Goal: Task Accomplishment & Management: Use online tool/utility

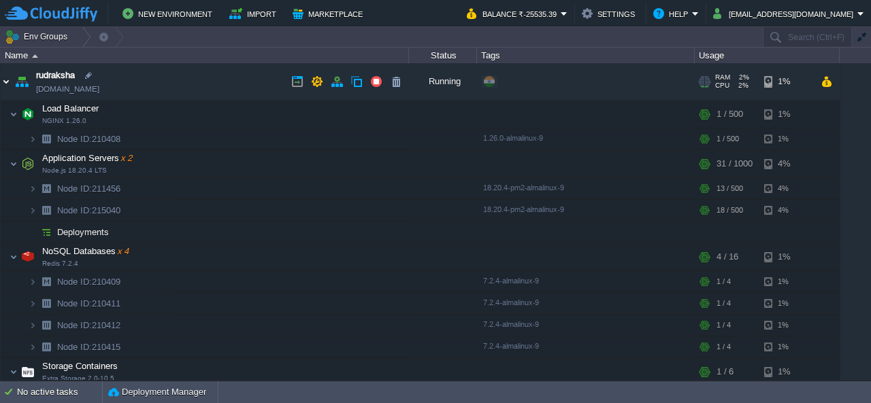
click at [10, 84] on img at bounding box center [6, 81] width 11 height 37
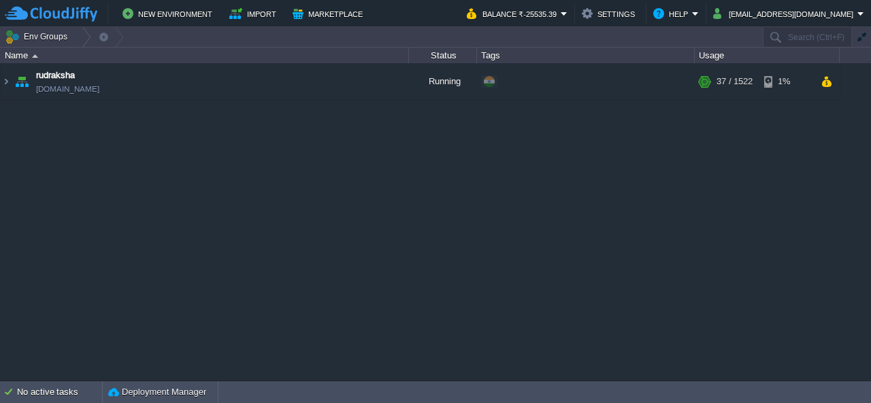
click at [103, 168] on div "rudraksha [DOMAIN_NAME] Running + Add to Env Group RAM 2% CPU 2% 37 / 1522 1% L…" at bounding box center [435, 221] width 871 height 317
click at [0, 81] on table "rudraksha [DOMAIN_NAME] Running + Add to Env Group RAM 2% CPU 2% 43 / 1522 1% L…" at bounding box center [420, 81] width 840 height 37
click at [8, 88] on img at bounding box center [6, 81] width 11 height 37
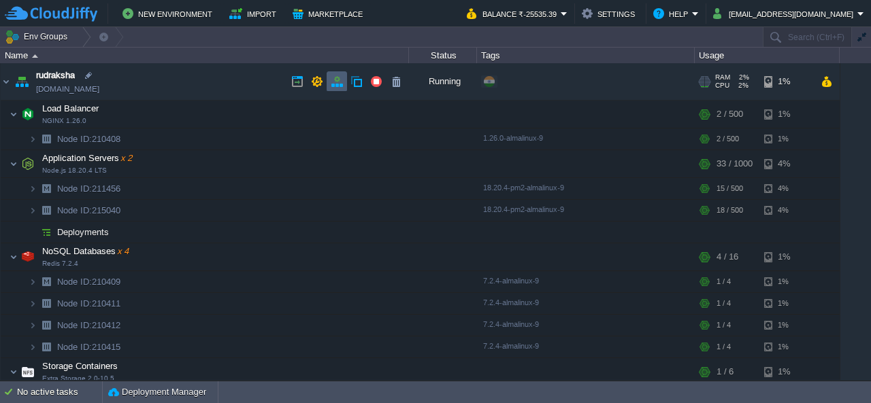
click at [339, 88] on td at bounding box center [337, 81] width 20 height 20
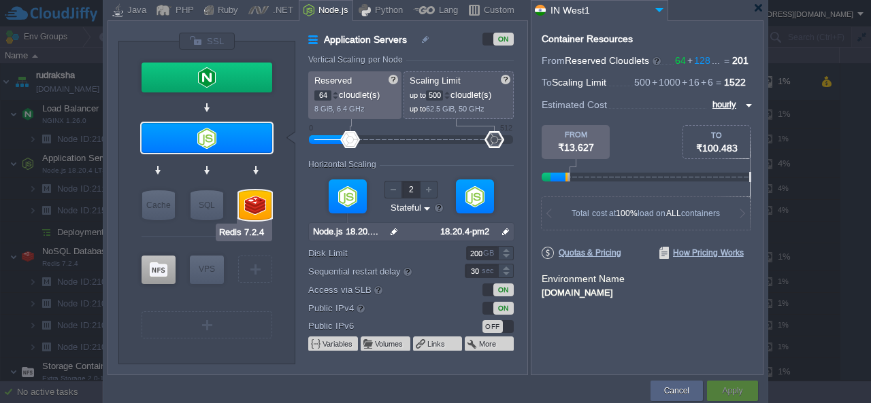
type input "MariaDB 12.0.2"
click at [202, 209] on div "SQL" at bounding box center [206, 205] width 33 height 30
type input "SQL Databases"
type input "4"
type input "6"
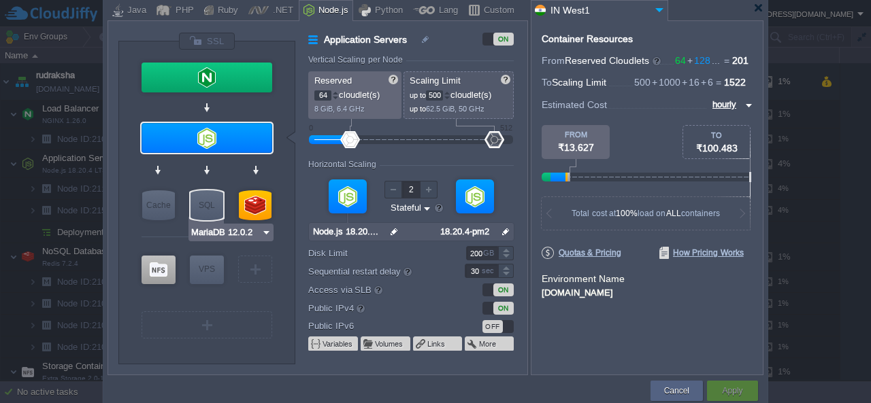
type input "1"
type input "MariaDB 12.0.2"
type input "12.0.2-almalin..."
type input "Stateless"
type input "20"
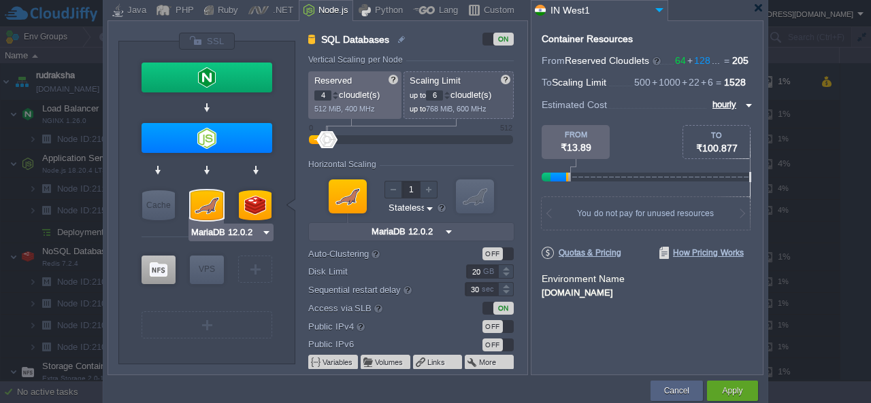
click at [223, 237] on input "MariaDB 12.0.2" at bounding box center [225, 233] width 71 height 14
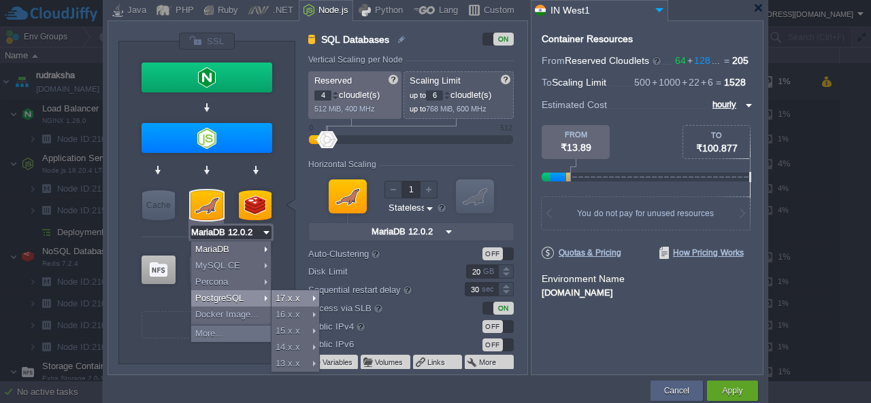
click at [282, 298] on div "17.x.x" at bounding box center [295, 298] width 48 height 16
type input "PostgreSQL 17.6"
type input "3"
type input "PostgreSQL 17.6"
type input "17.6-almalinux-9"
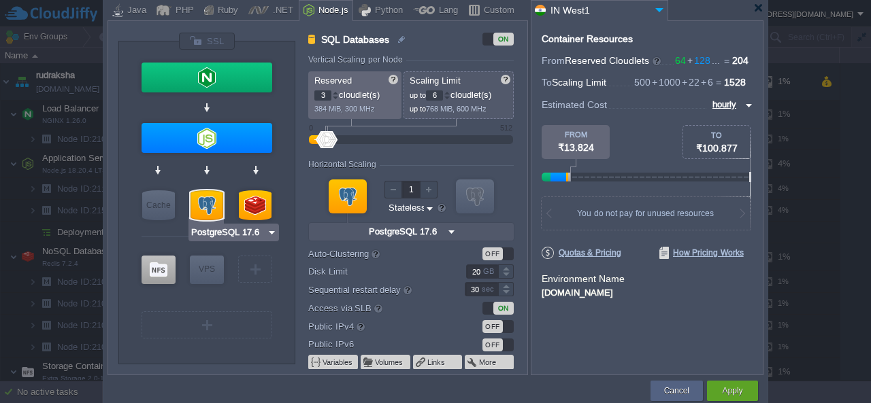
click at [228, 235] on input "PostgreSQL 17.6" at bounding box center [228, 233] width 76 height 14
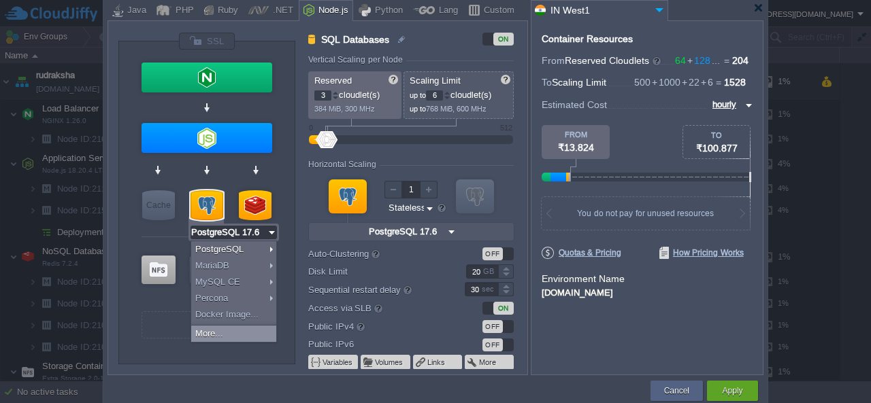
click at [233, 333] on div "More..." at bounding box center [233, 334] width 85 height 16
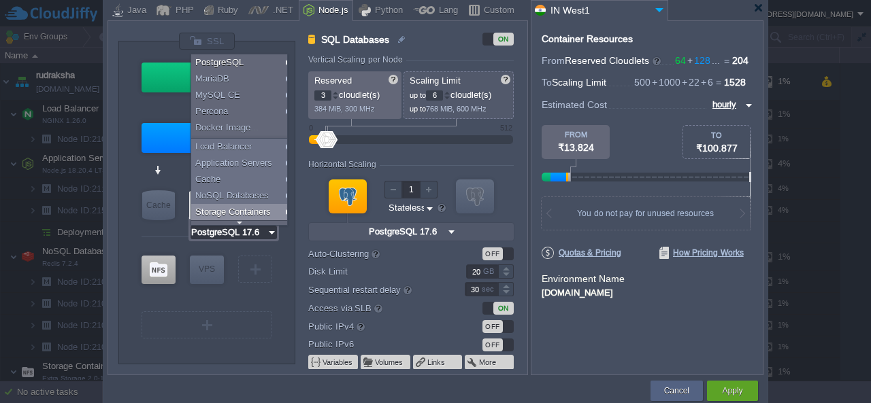
click at [254, 338] on div "VM" at bounding box center [206, 324] width 135 height 33
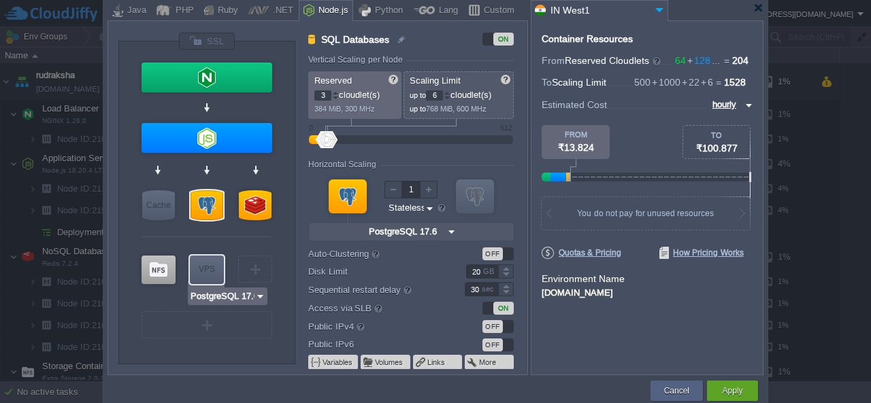
type input "Memcached [DATE]"
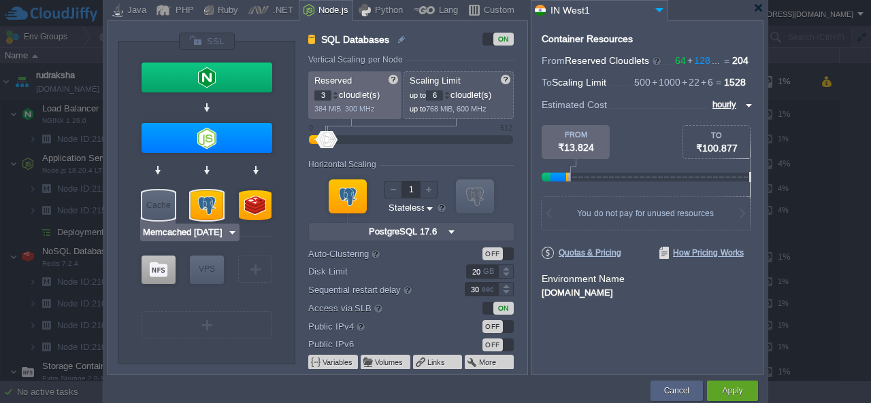
click at [174, 232] on input "Memcached [DATE]" at bounding box center [184, 233] width 85 height 14
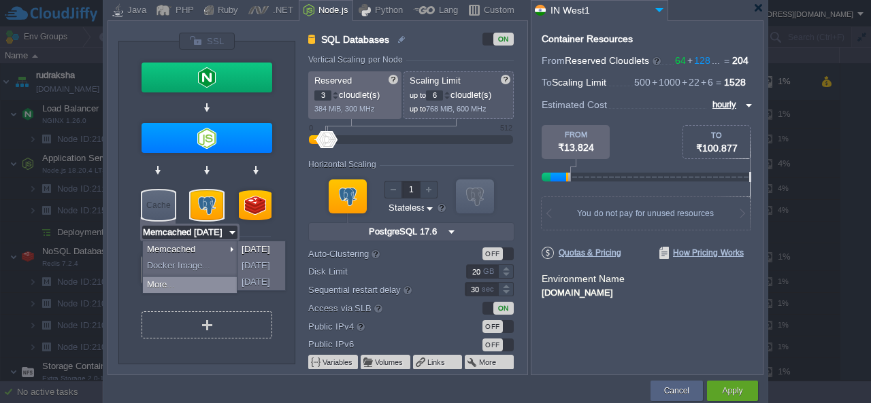
click at [192, 340] on div "VM" at bounding box center [206, 324] width 135 height 33
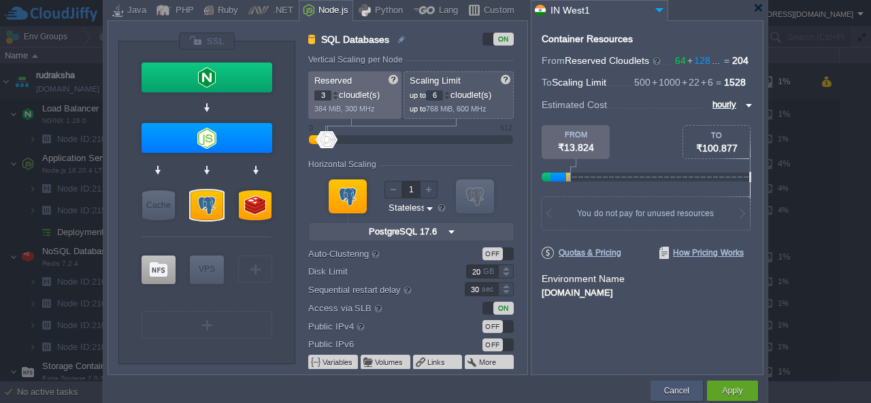
click at [672, 388] on button "Cancel" at bounding box center [676, 391] width 25 height 14
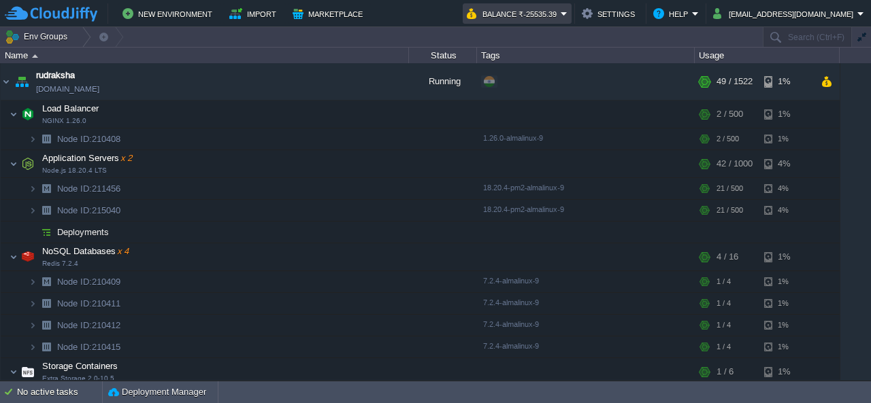
click at [550, 6] on button "Balance ₹-25535.39" at bounding box center [514, 13] width 94 height 16
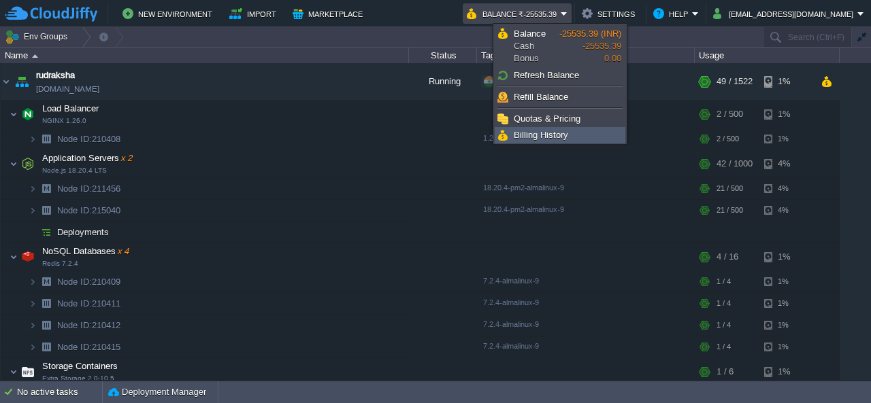
click at [550, 135] on span "Billing History" at bounding box center [541, 135] width 54 height 10
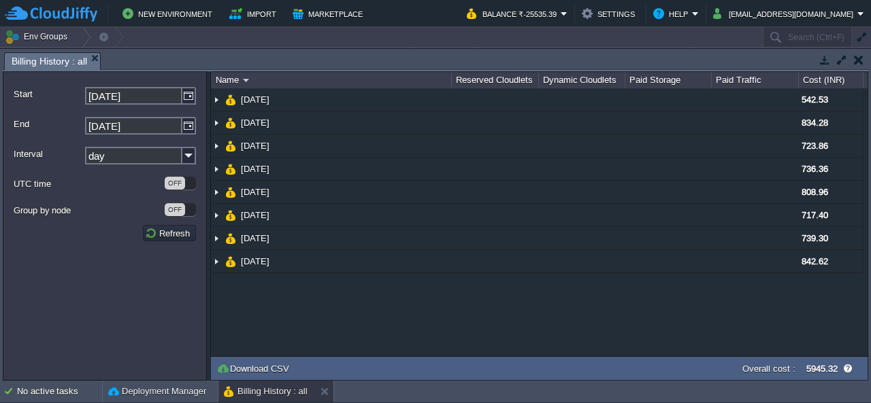
click at [815, 297] on div "NaN.00 [DATE] 542.53 [DATE] 834.28 [DATE] 723.86 [DATE] 736.36 [DATE] 808.96 [D…" at bounding box center [539, 221] width 656 height 267
click at [866, 54] on td at bounding box center [858, 60] width 17 height 16
